Goal: Task Accomplishment & Management: Use online tool/utility

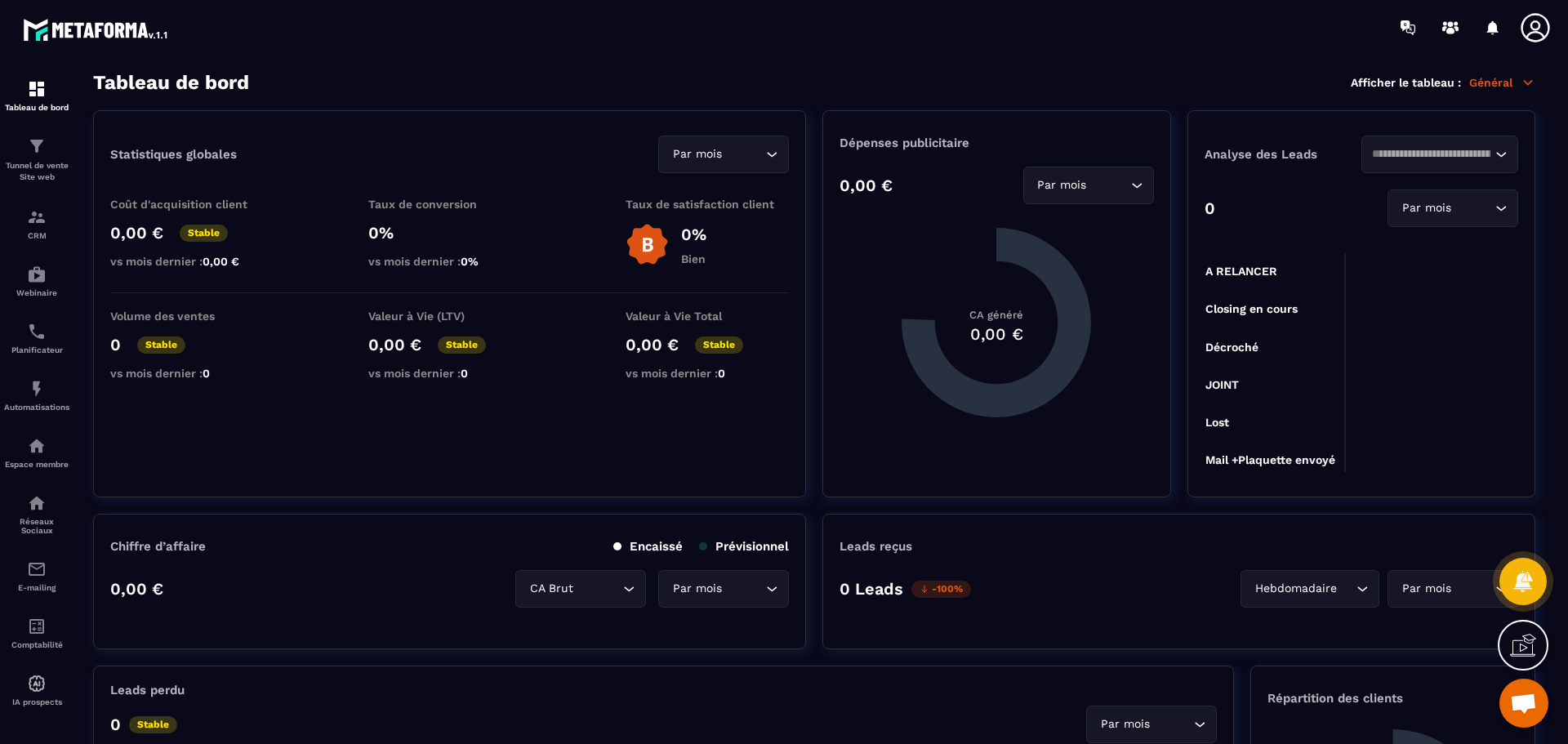
scroll to position [1648, 0]
click at [30, 99] on div "Tableau de bord" at bounding box center [36, 96] width 66 height 33
click at [42, 156] on div "Tunnel de vente Site web" at bounding box center [36, 160] width 66 height 46
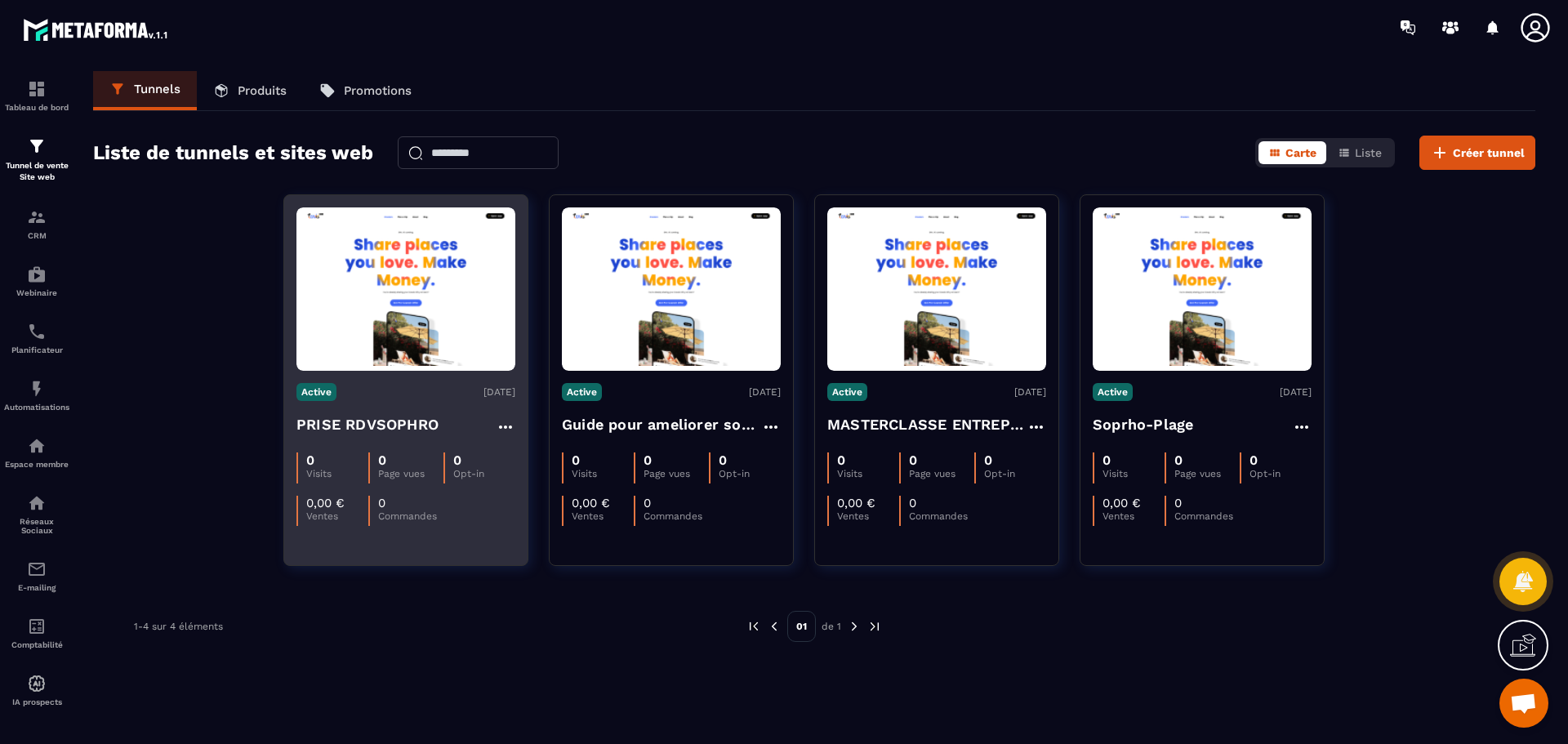
click at [416, 340] on img at bounding box center [406, 289] width 219 height 154
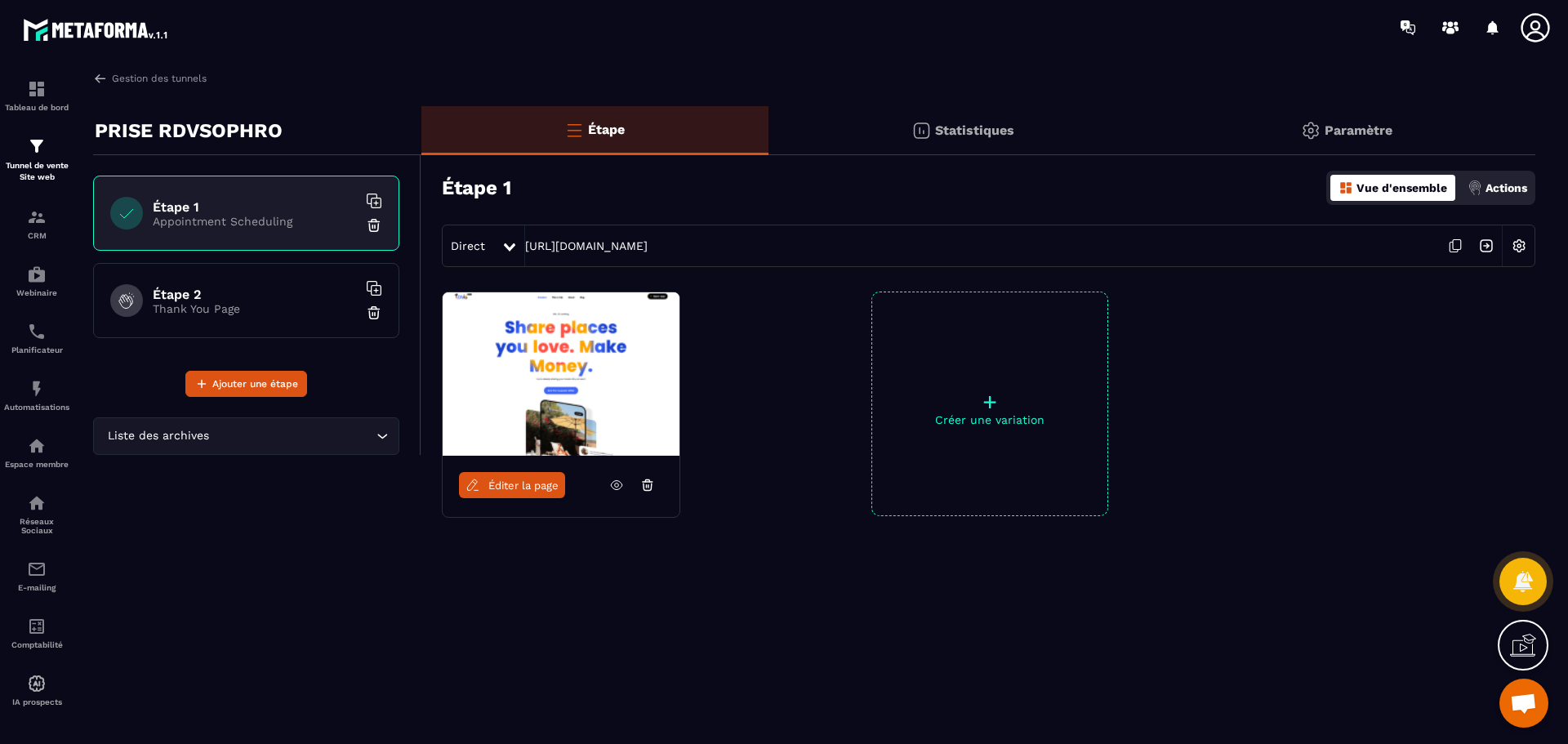
click at [607, 410] on img at bounding box center [561, 374] width 237 height 163
click at [538, 480] on span "Éditer la page" at bounding box center [523, 485] width 70 height 12
